Goal: Task Accomplishment & Management: Use online tool/utility

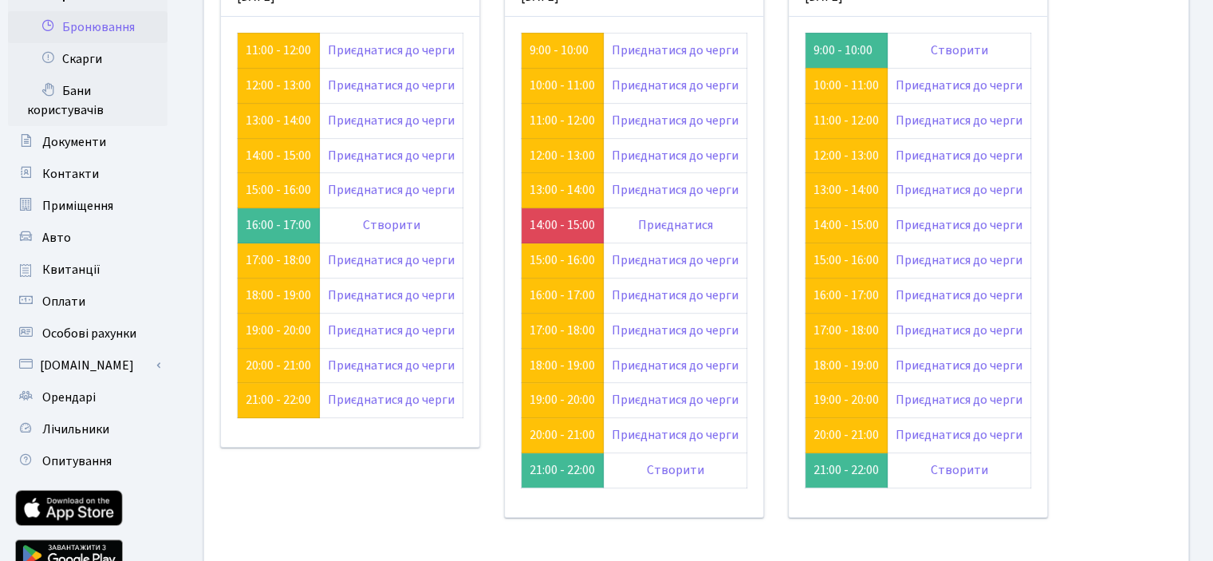
scroll to position [70, 0]
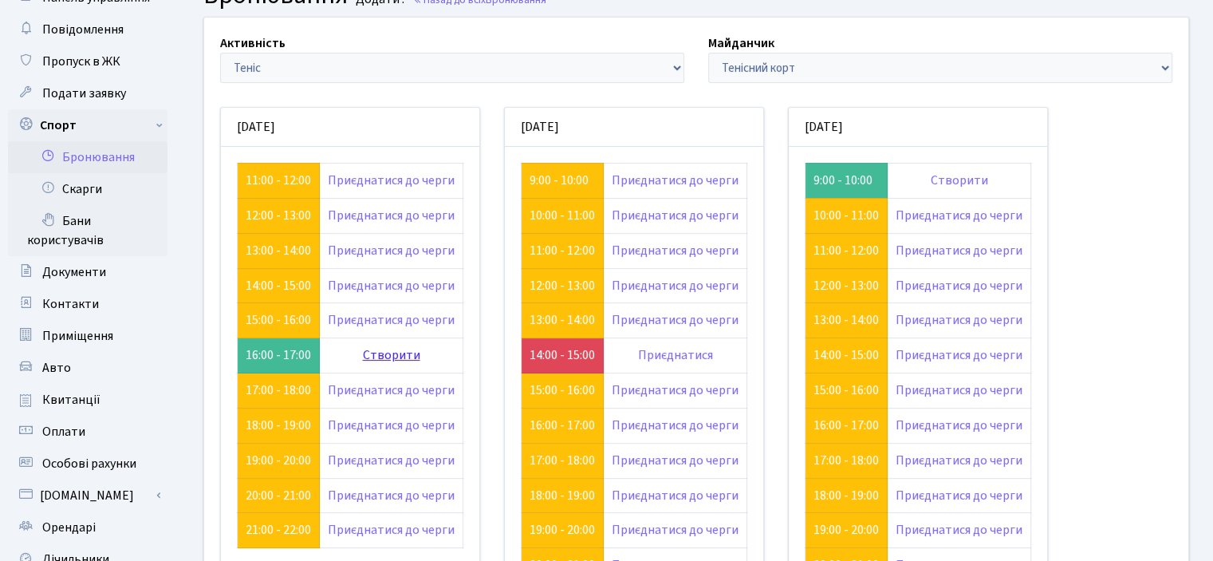
click at [389, 356] on link "Створити" at bounding box center [391, 355] width 57 height 18
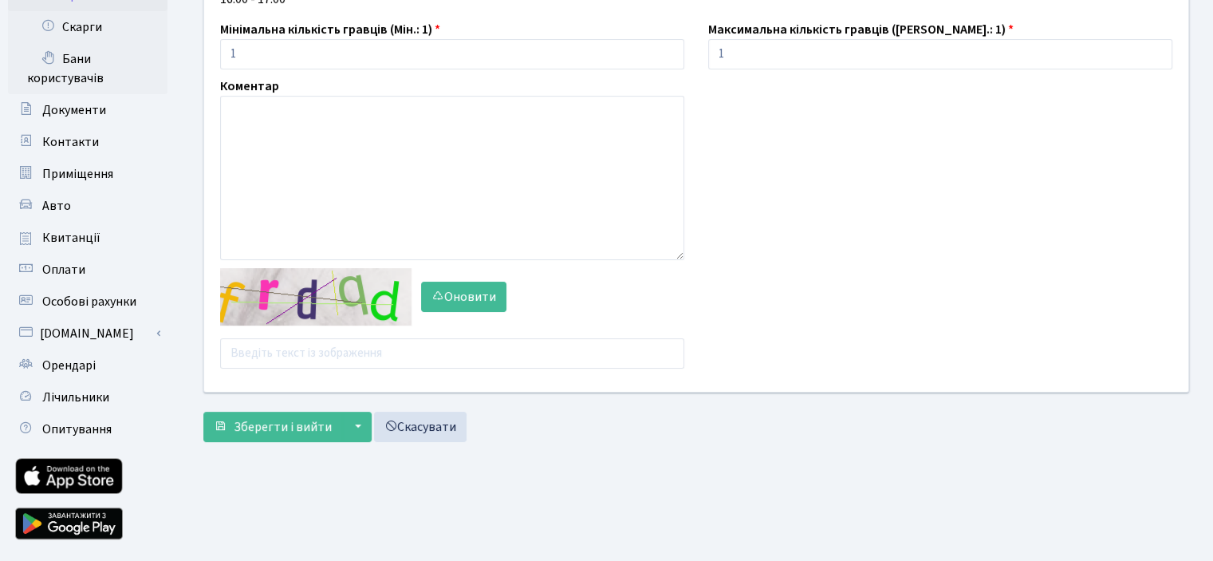
scroll to position [272, 0]
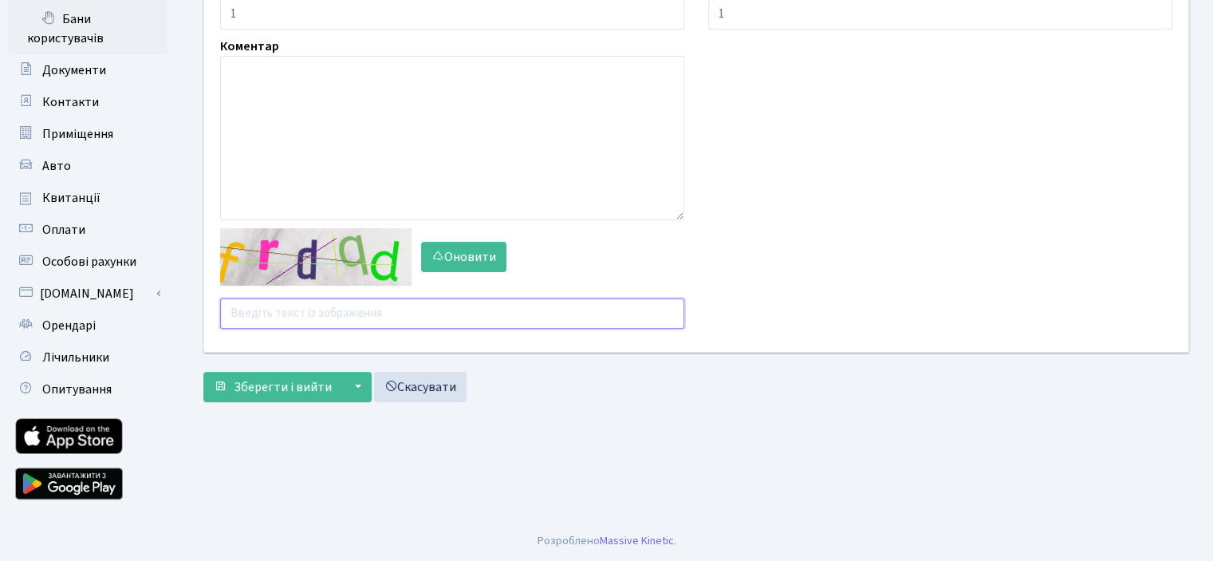
click at [292, 306] on input "text" at bounding box center [452, 313] width 464 height 30
type input "в"
type input "dzxgd"
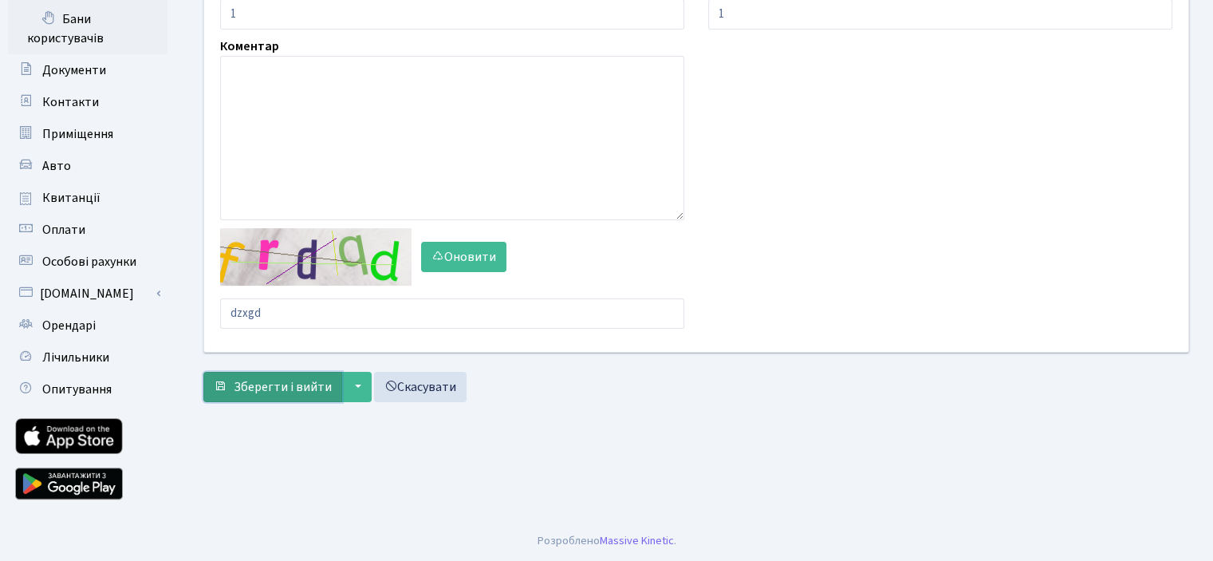
click at [297, 382] on span "Зберегти і вийти" at bounding box center [283, 387] width 98 height 18
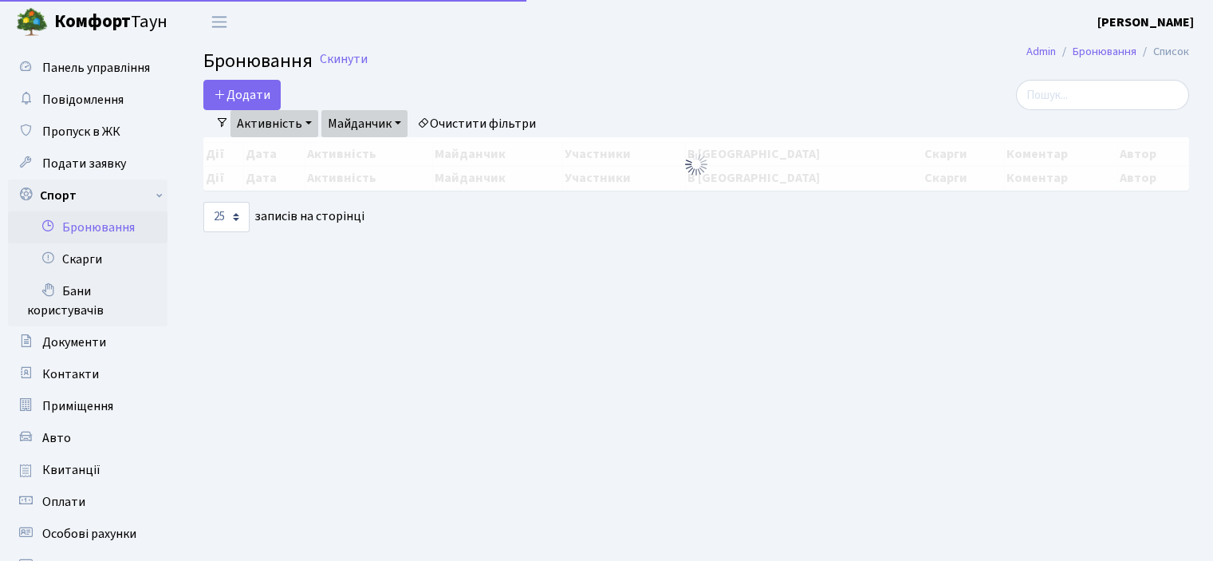
select select "25"
